Goal: Transaction & Acquisition: Purchase product/service

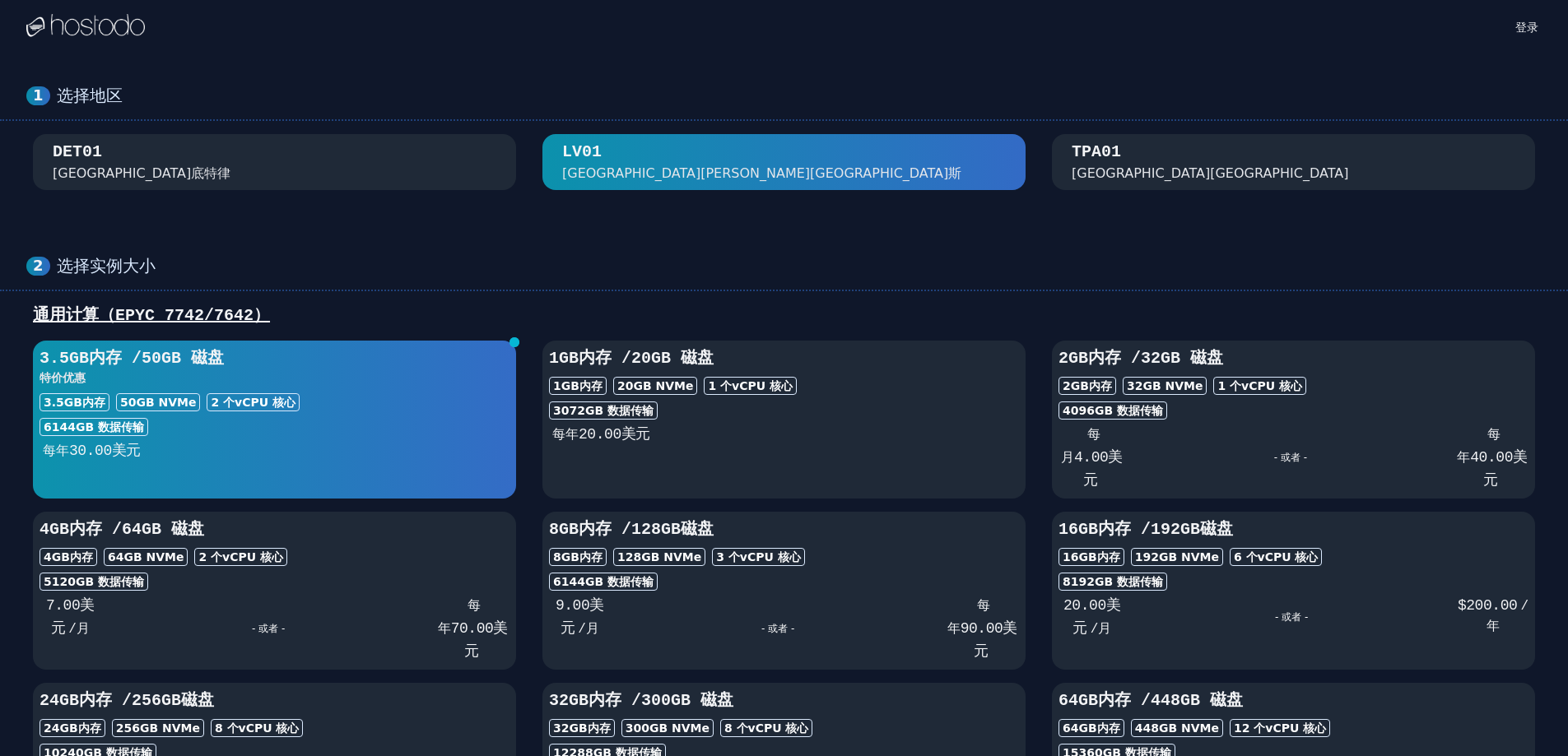
click at [371, 418] on div "6144 GB 数据传输" at bounding box center [275, 427] width 470 height 18
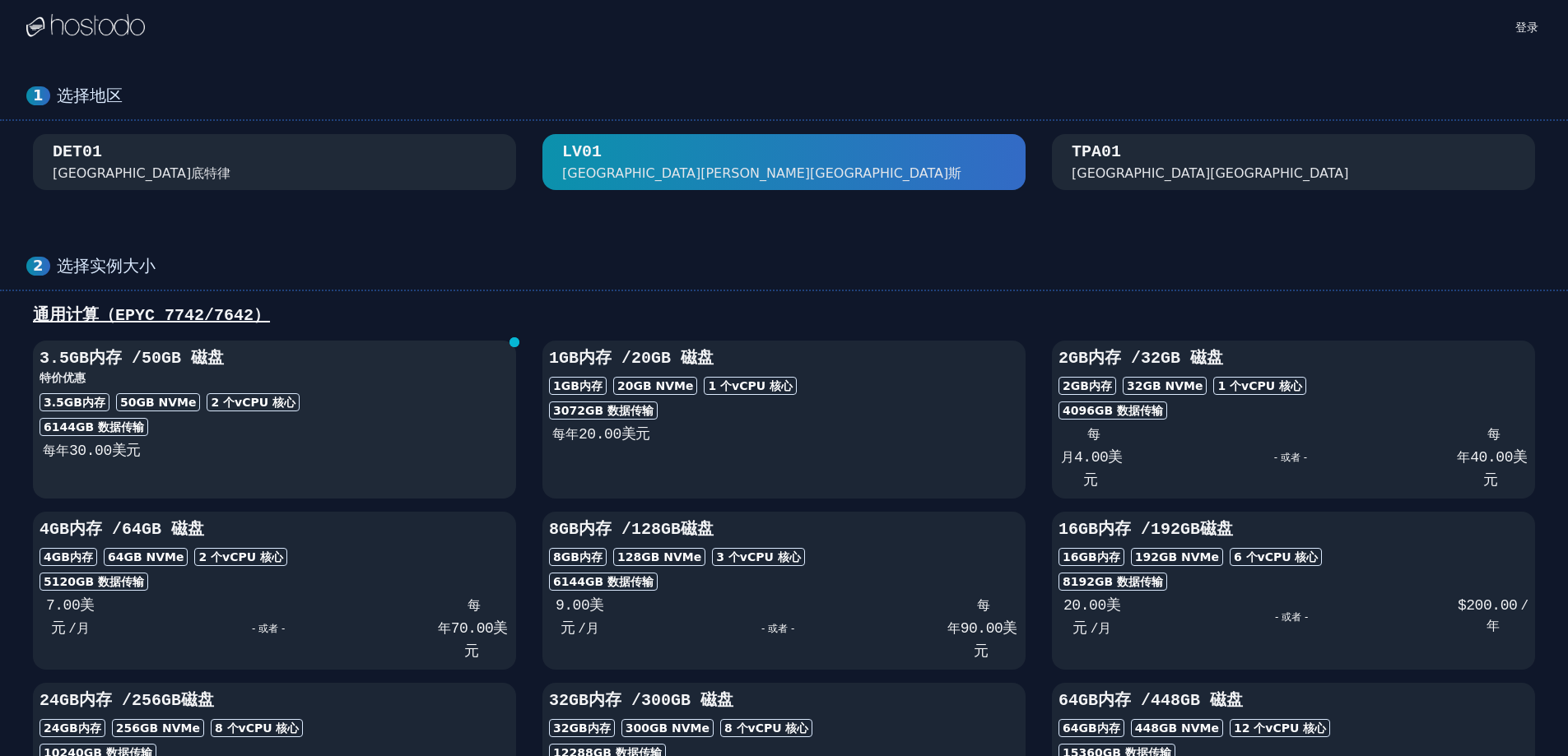
click at [349, 387] on div "3.5GB 内存 / 50 GB 磁盘 特价优惠 3.5GB 内存 50 GB NVMe 2 个 vCPU 核心 6144 GB 数据传输 每年 30.00 …" at bounding box center [275, 405] width 484 height 115
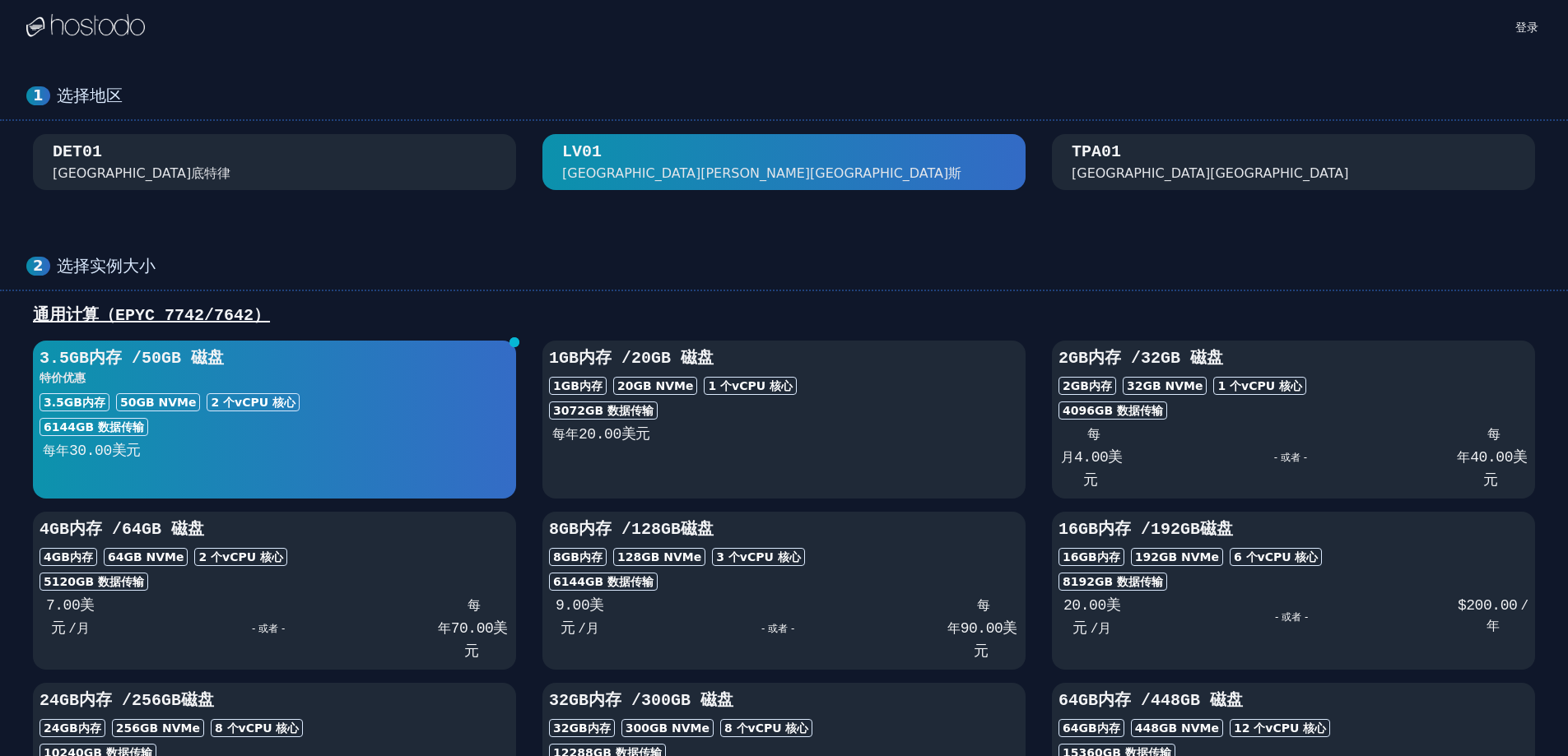
click at [347, 403] on div "3.5GB 内存 50 GB NVMe 2 个 vCPU 核心" at bounding box center [275, 402] width 470 height 18
